Goal: Information Seeking & Learning: Learn about a topic

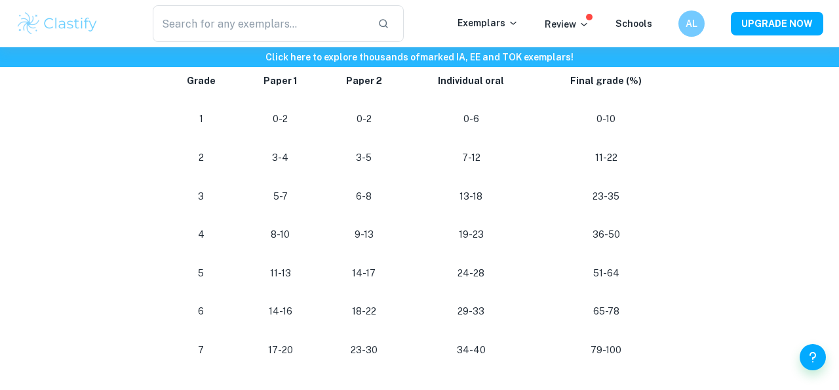
scroll to position [1363, 0]
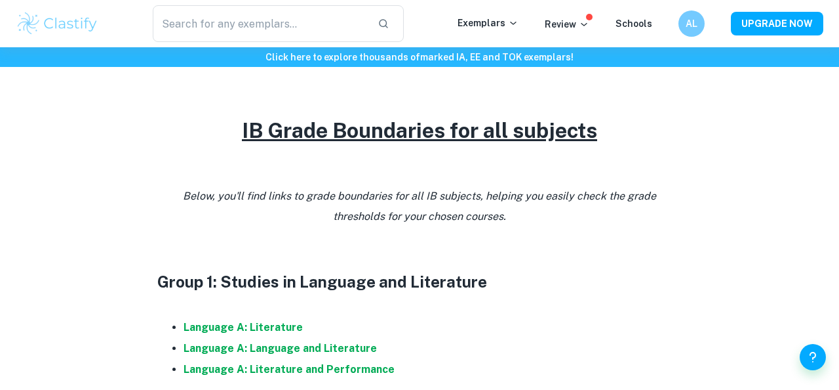
scroll to position [529, 0]
click at [414, 142] on u "IB Grade Boundaries for all subjects" at bounding box center [419, 131] width 355 height 24
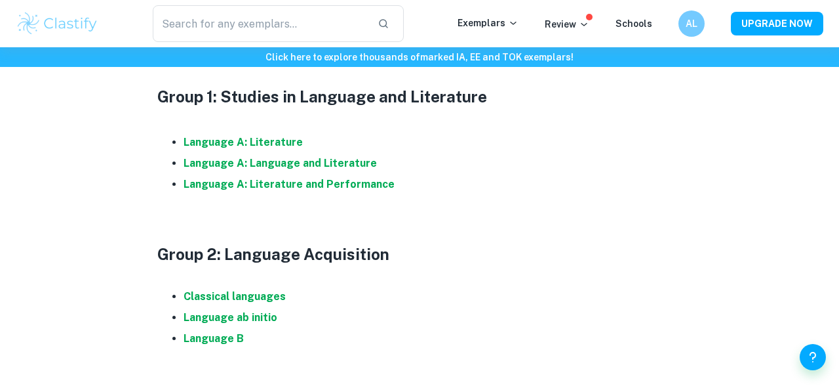
scroll to position [739, 0]
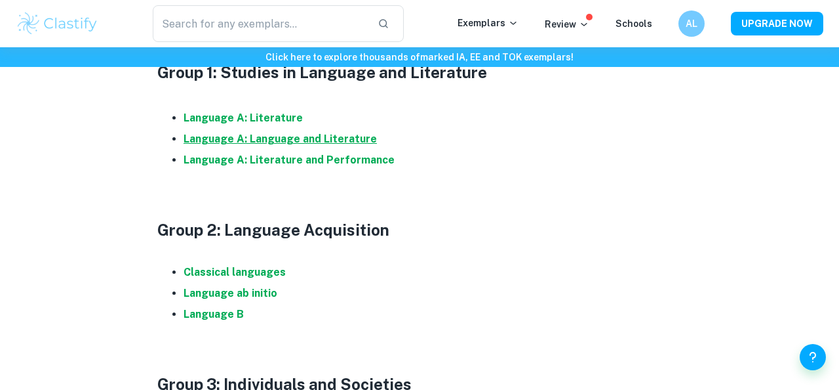
click at [330, 141] on strong "Language A: Language and Literature" at bounding box center [280, 138] width 193 height 12
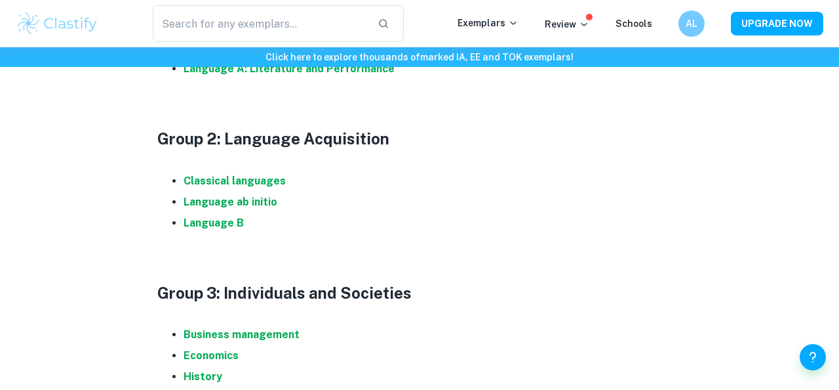
scroll to position [838, 0]
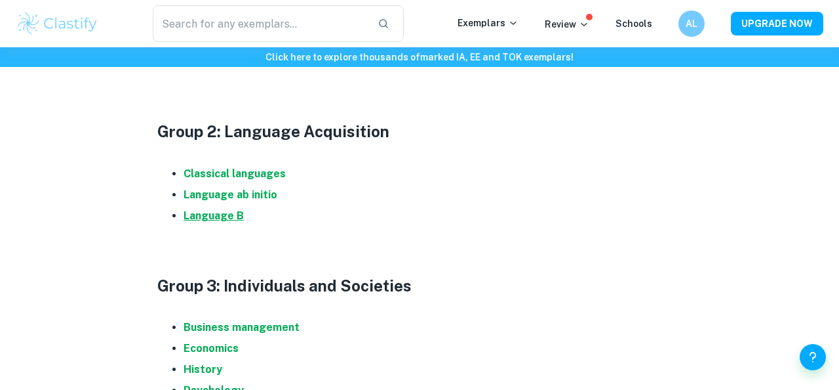
click at [229, 220] on strong "Language B" at bounding box center [214, 215] width 60 height 12
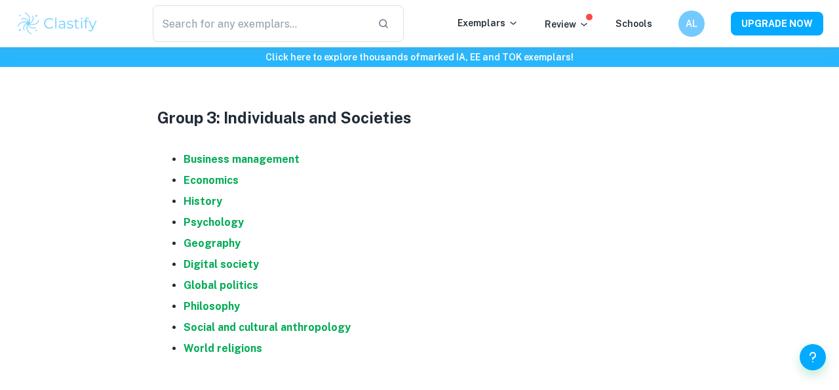
scroll to position [1006, 0]
click at [208, 180] on strong "Economics" at bounding box center [211, 179] width 55 height 12
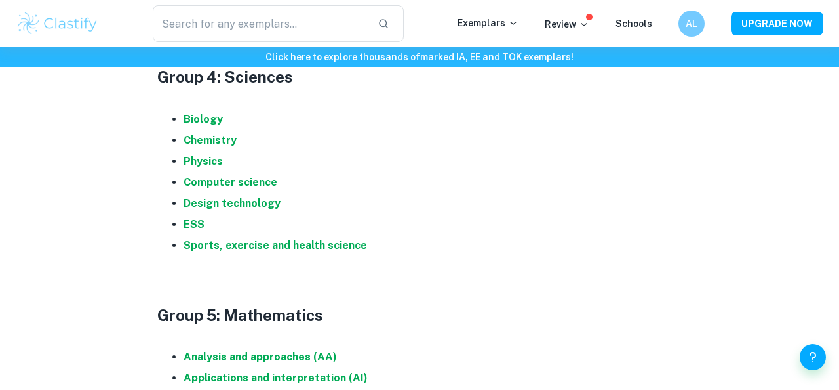
scroll to position [1369, 0]
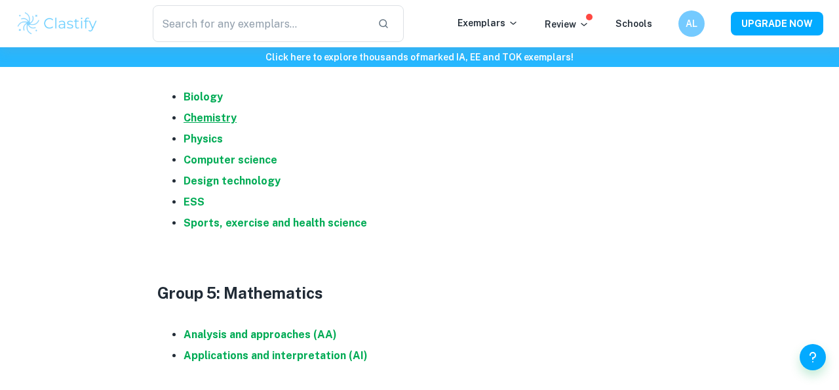
click at [214, 121] on strong "Chemistry" at bounding box center [210, 117] width 53 height 12
click at [210, 96] on strong "Biology" at bounding box center [203, 97] width 39 height 12
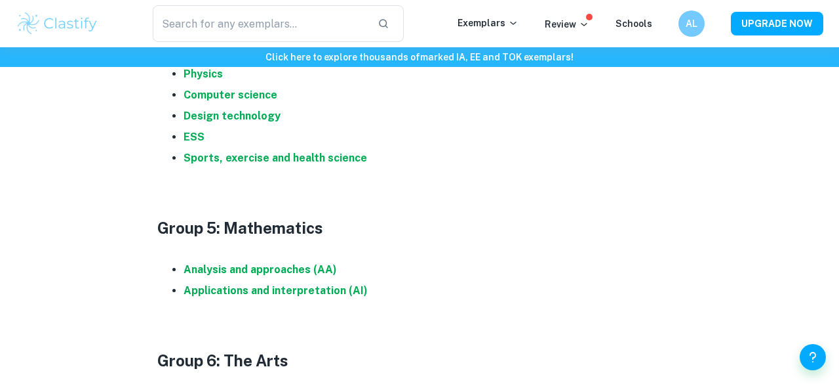
scroll to position [1561, 0]
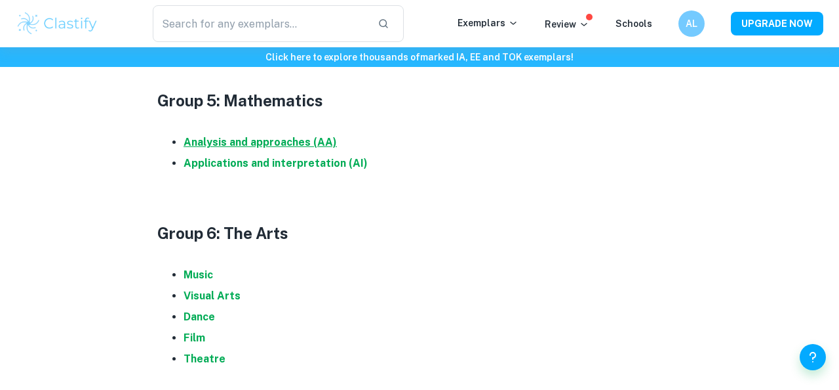
click at [304, 140] on strong "Analysis and approaches (AA)" at bounding box center [260, 142] width 153 height 12
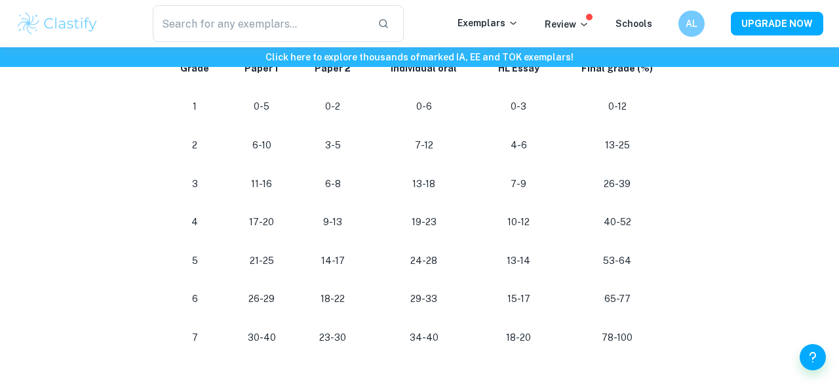
scroll to position [828, 0]
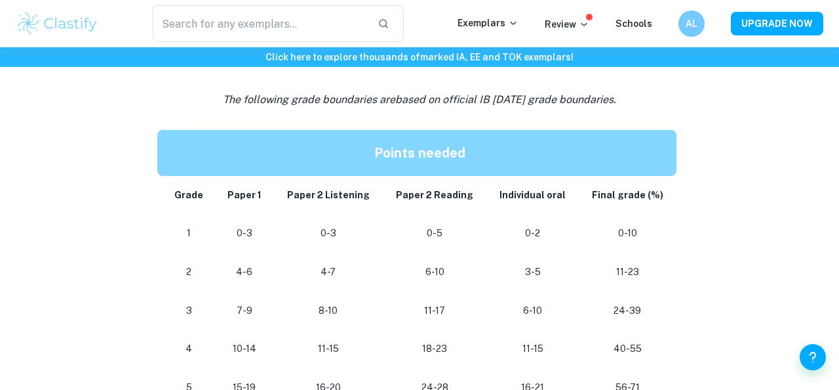
scroll to position [1047, 0]
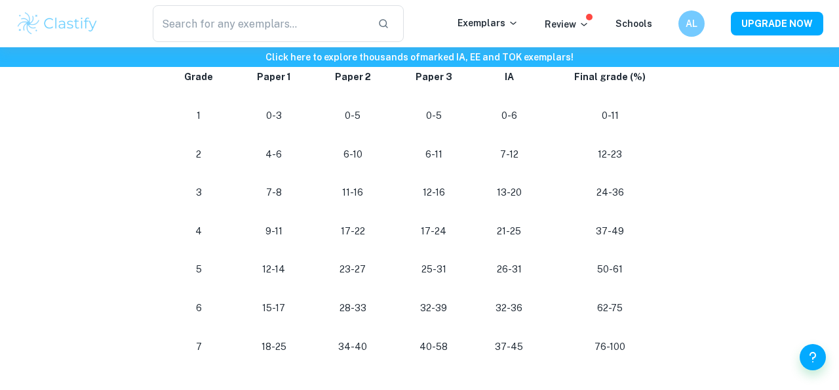
scroll to position [710, 0]
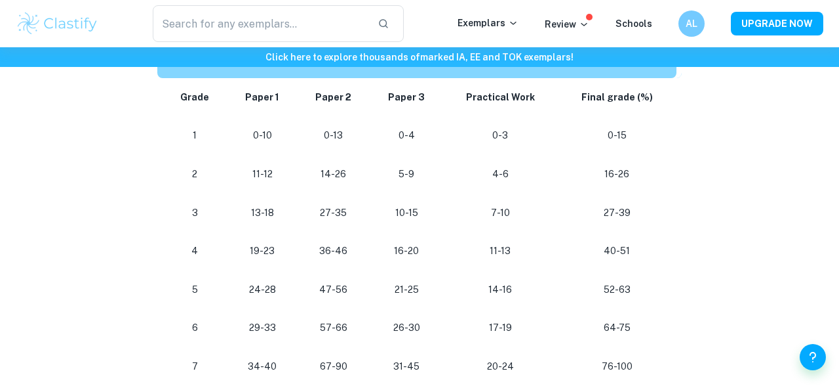
scroll to position [654, 0]
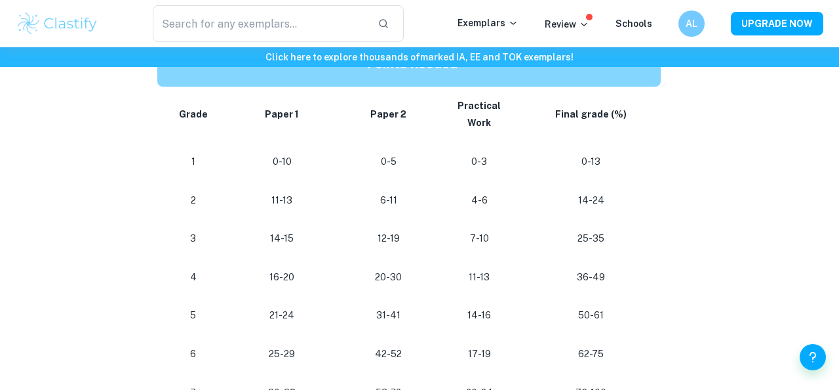
scroll to position [727, 0]
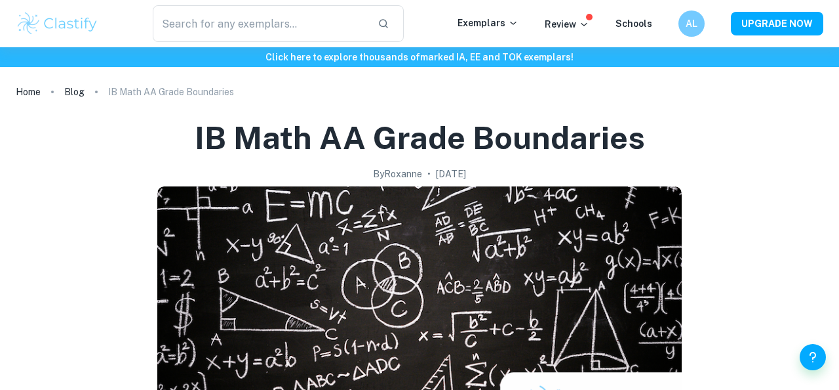
checkbox input "true"
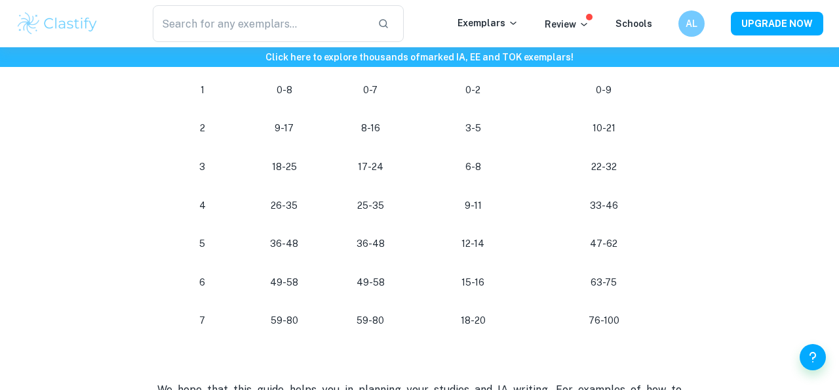
scroll to position [1190, 0]
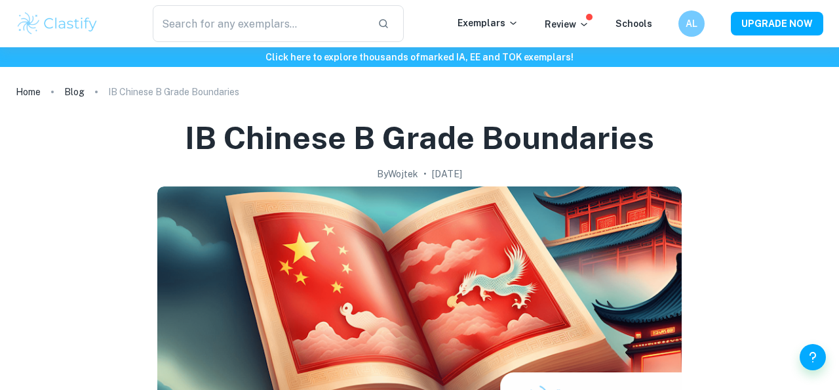
checkbox input "true"
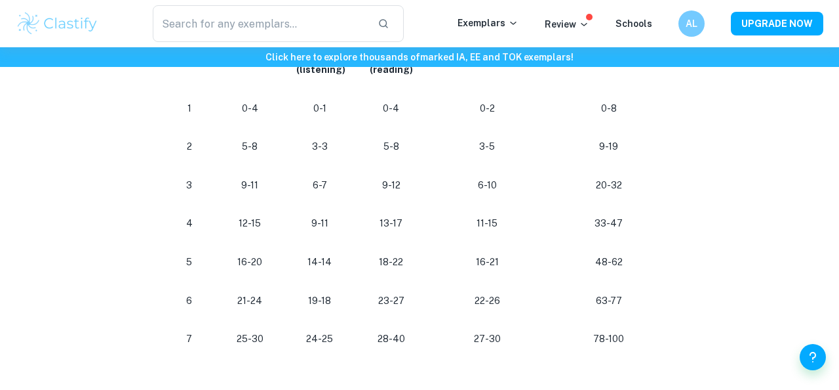
scroll to position [780, 0]
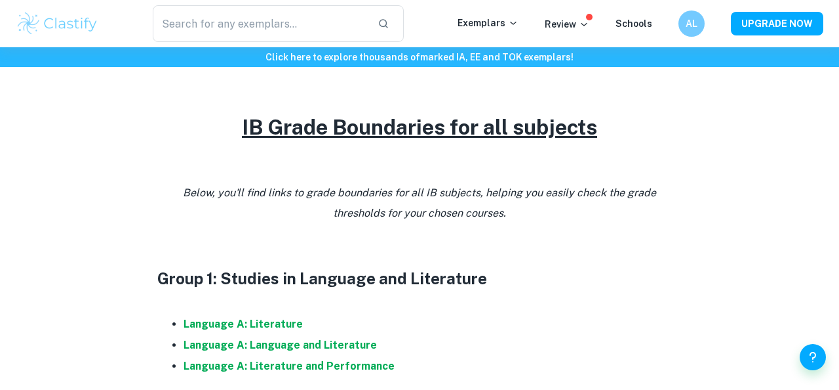
scroll to position [682, 0]
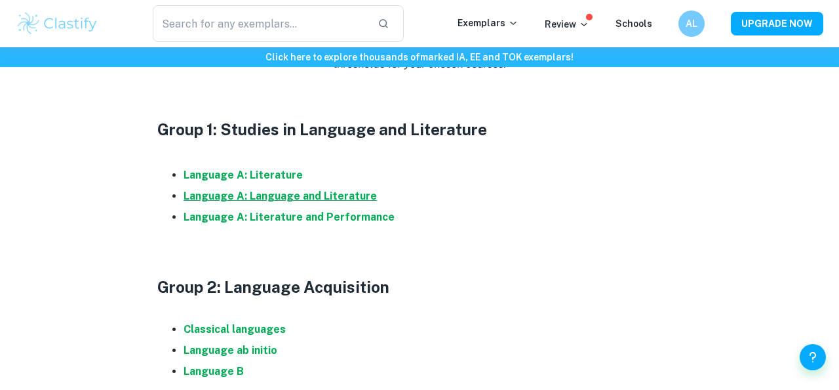
click at [286, 197] on strong "Language A: Language and Literature" at bounding box center [280, 196] width 193 height 12
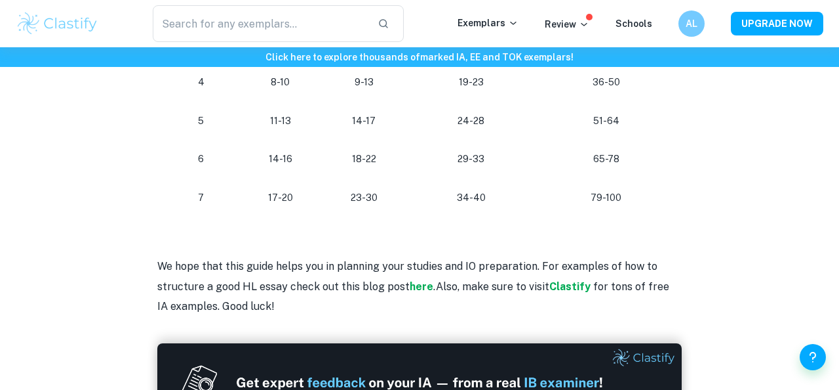
scroll to position [1428, 0]
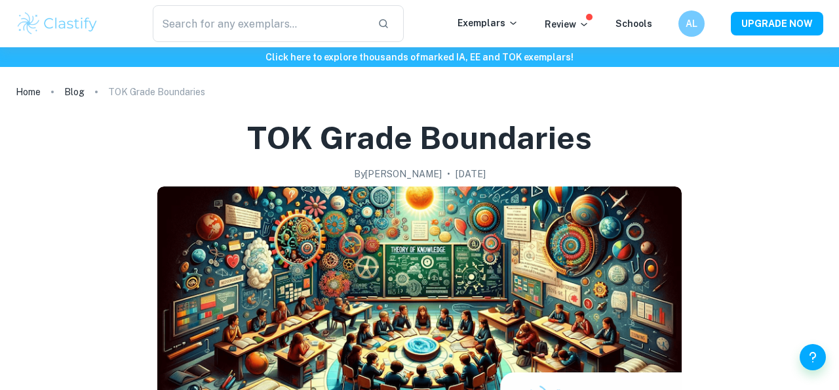
checkbox input "true"
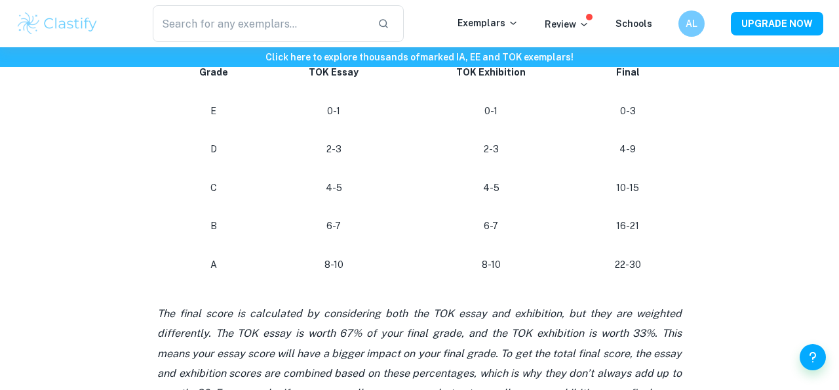
scroll to position [695, 0]
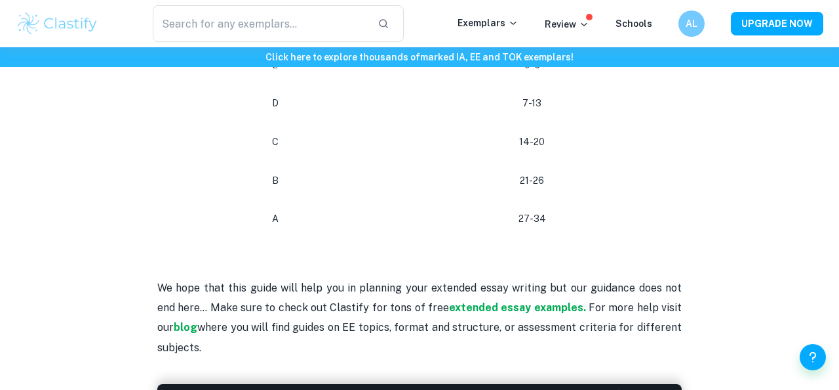
scroll to position [719, 0]
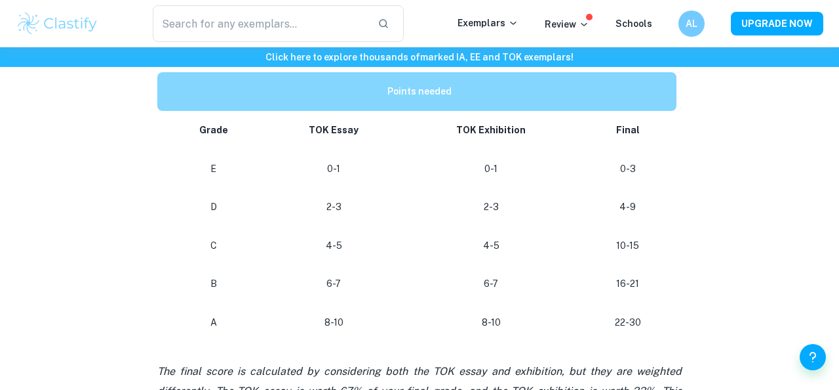
scroll to position [647, 0]
